Goal: Task Accomplishment & Management: Use online tool/utility

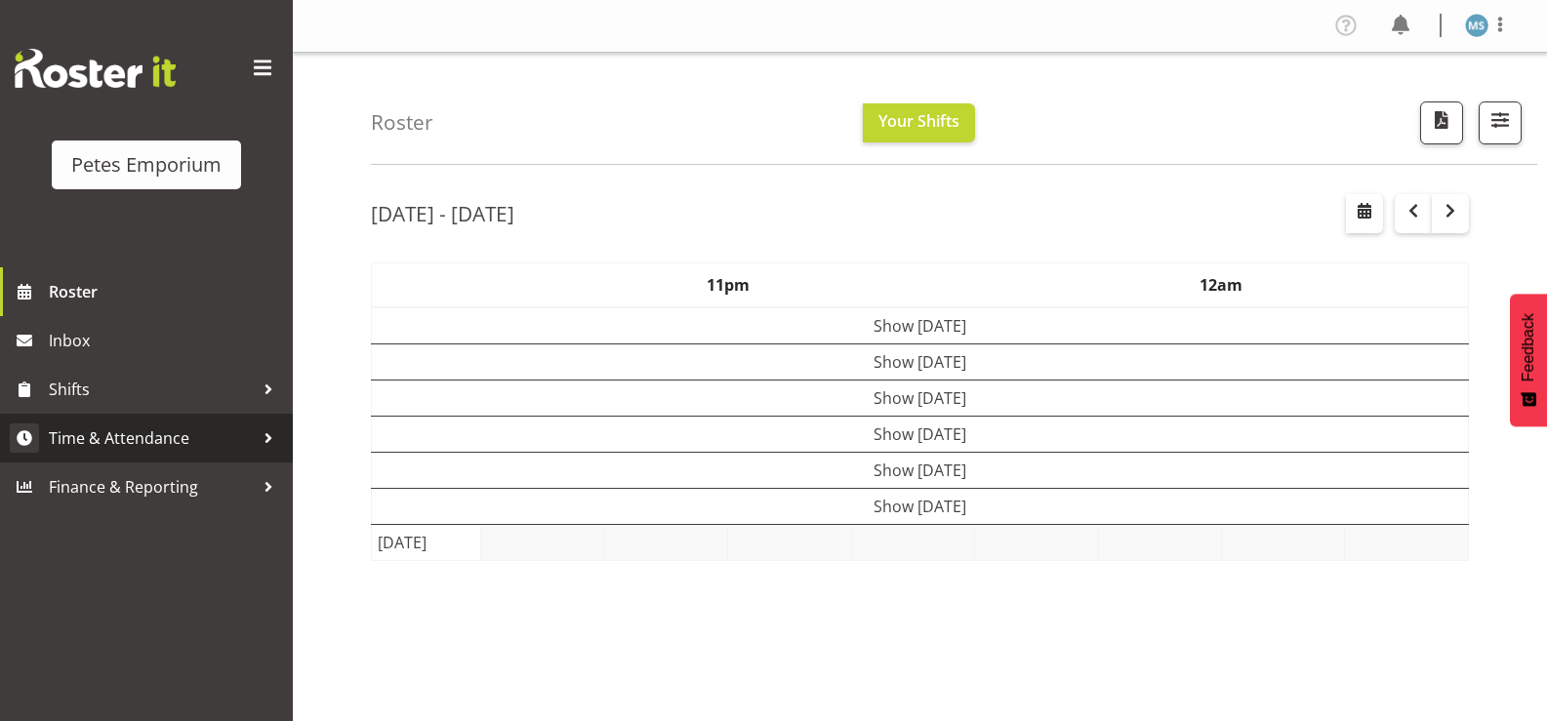
click at [133, 441] on span "Time & Attendance" at bounding box center [151, 438] width 205 height 29
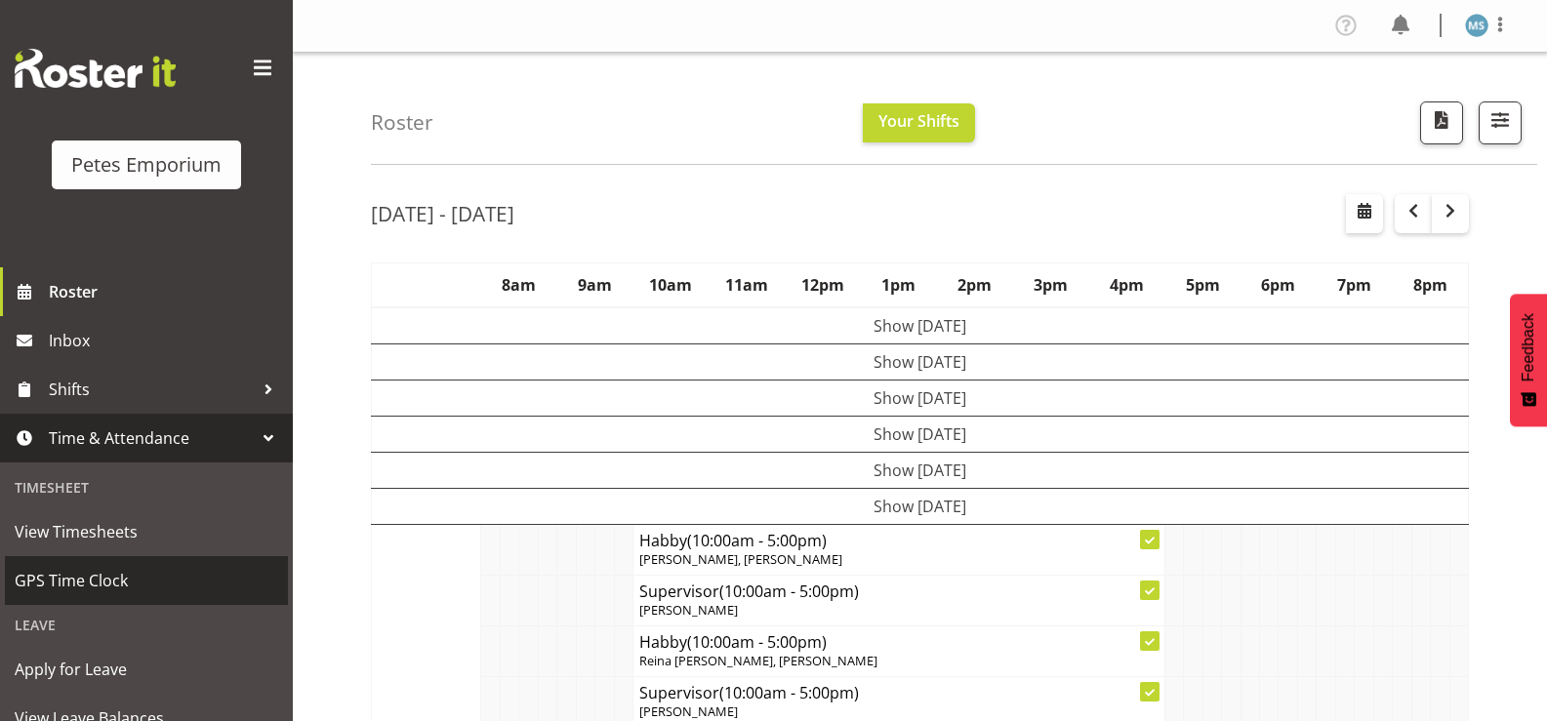
click at [106, 582] on span "GPS Time Clock" at bounding box center [147, 580] width 264 height 29
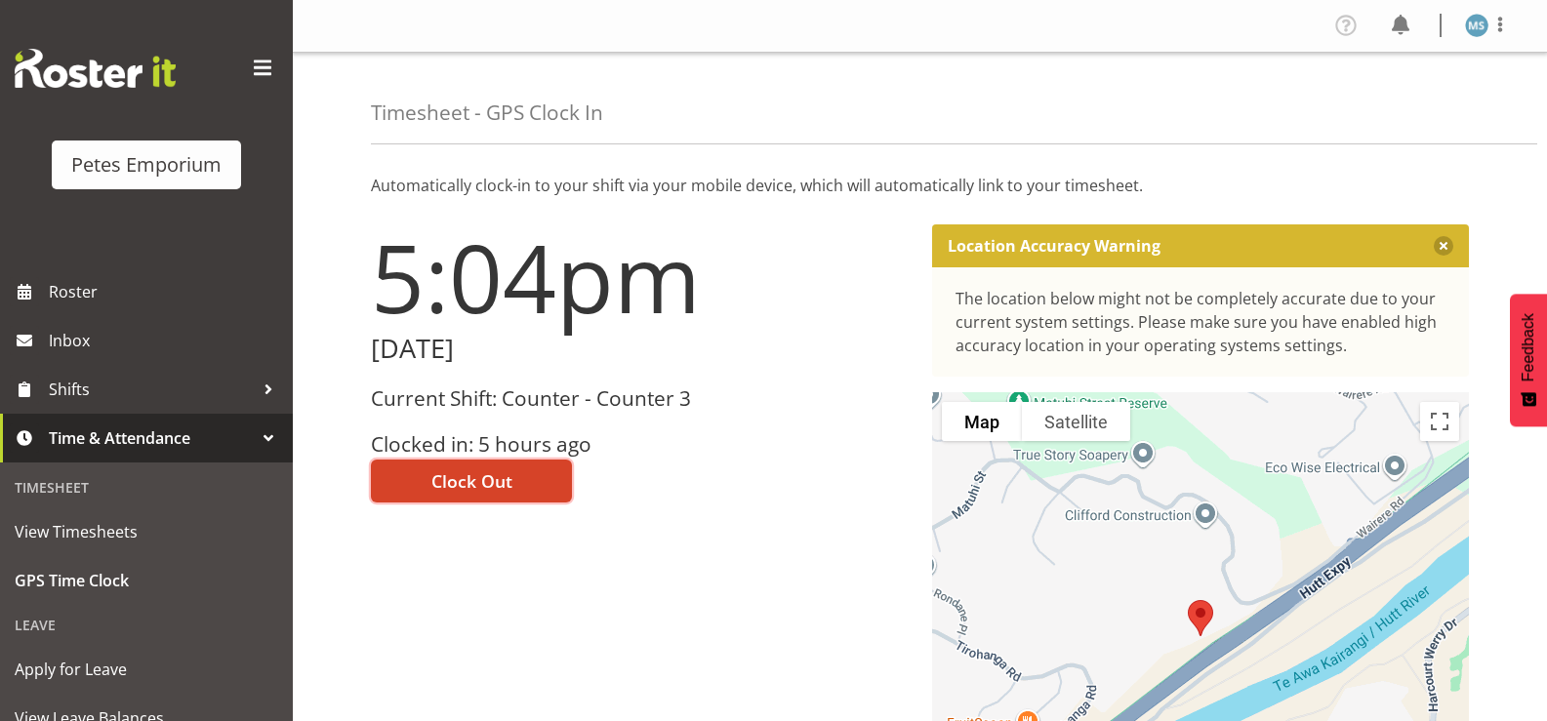
click at [486, 486] on span "Clock Out" at bounding box center [472, 481] width 81 height 25
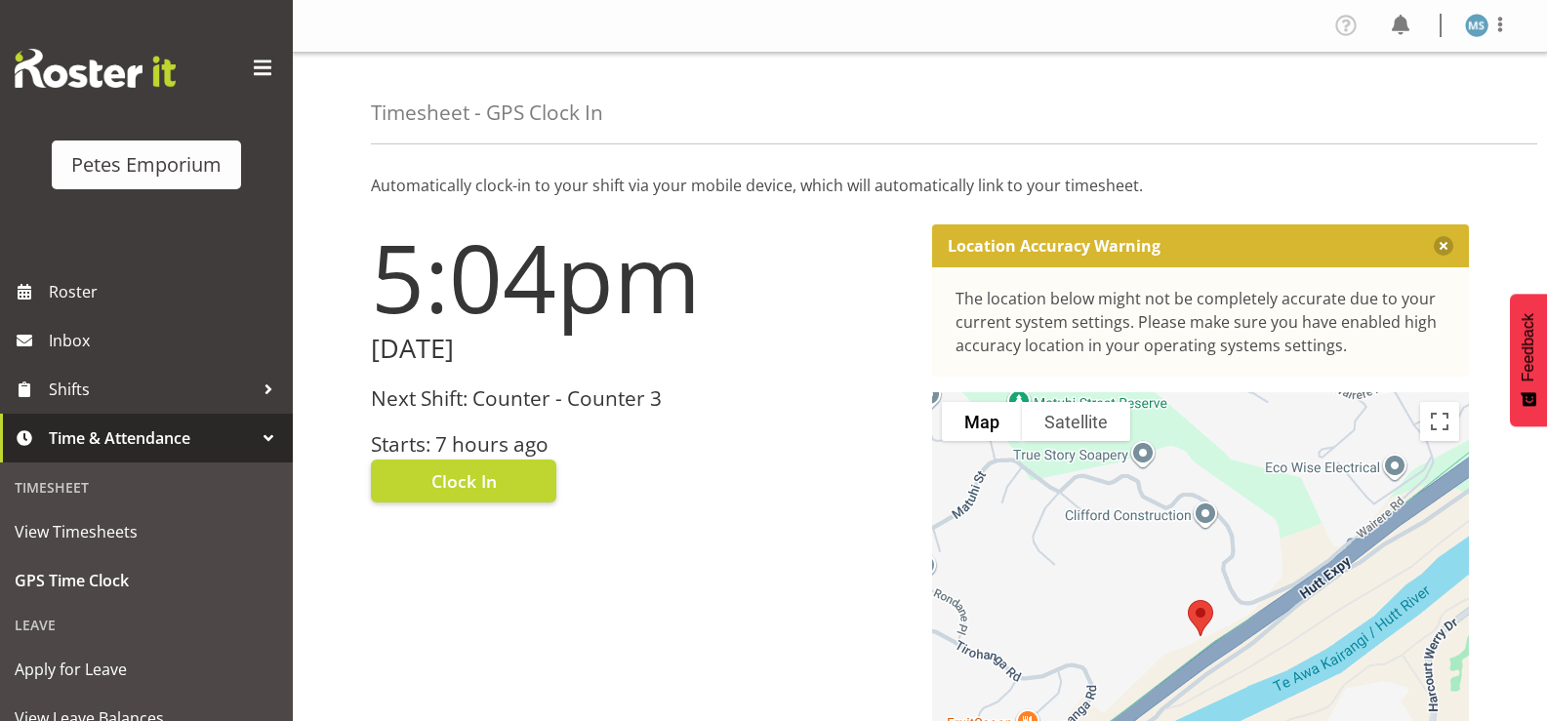
click at [1475, 32] on img at bounding box center [1476, 25] width 23 height 23
click at [1387, 113] on link "Log Out" at bounding box center [1418, 102] width 187 height 35
